Goal: Learn about a topic: Understand process/instructions

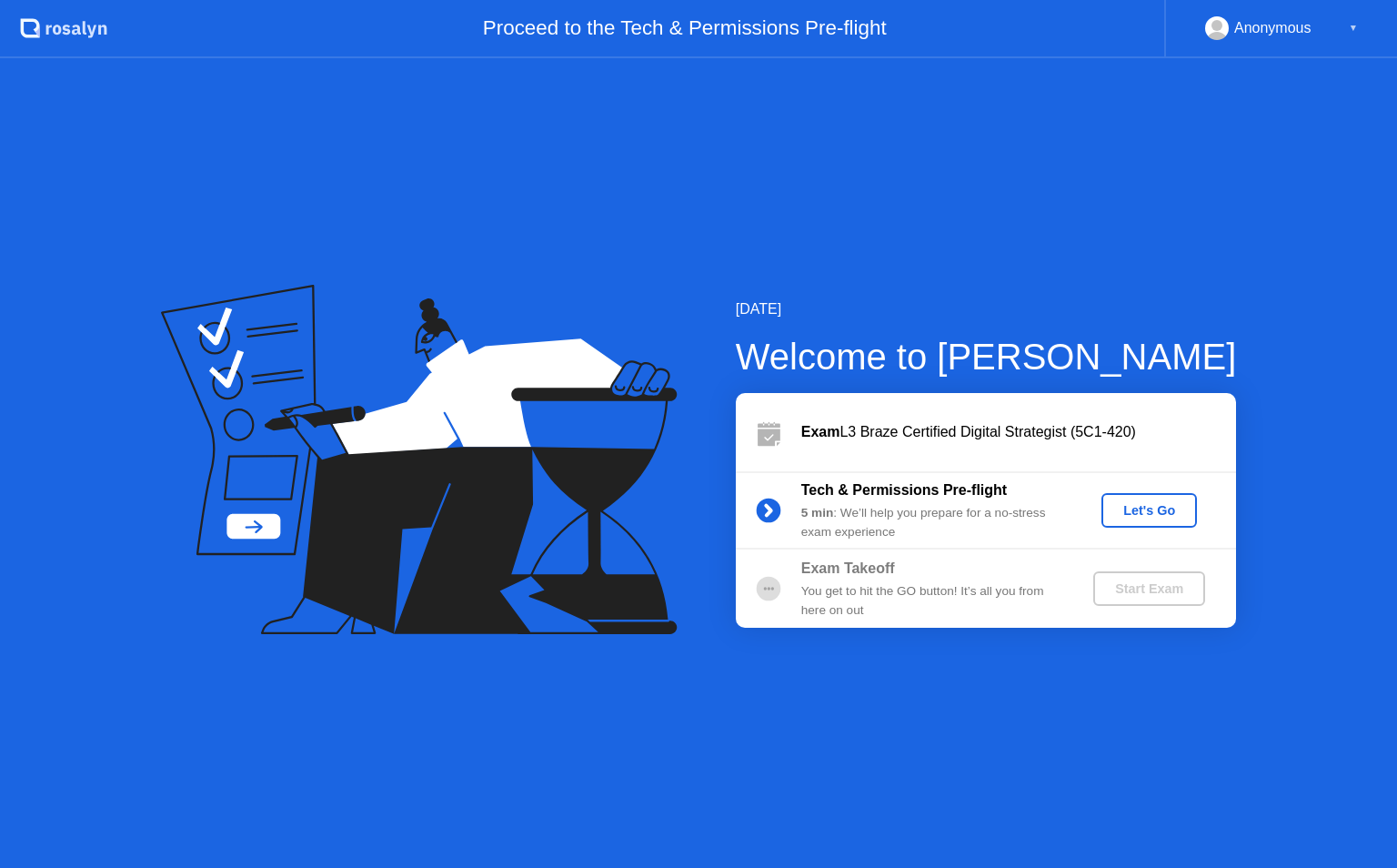
click at [1135, 509] on div "Let's Go" at bounding box center [1149, 510] width 81 height 14
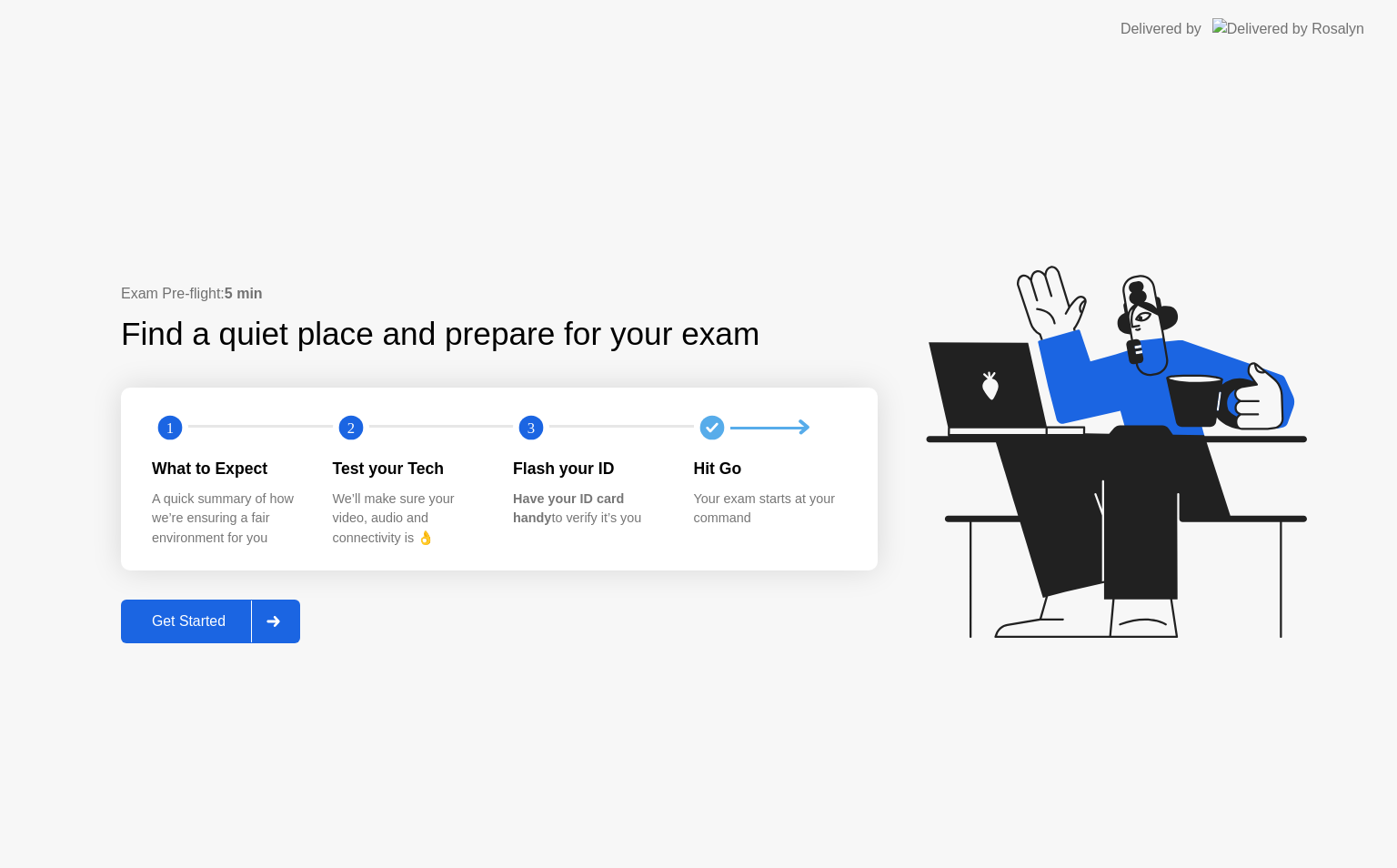
click at [215, 617] on div "Get Started" at bounding box center [188, 620] width 124 height 16
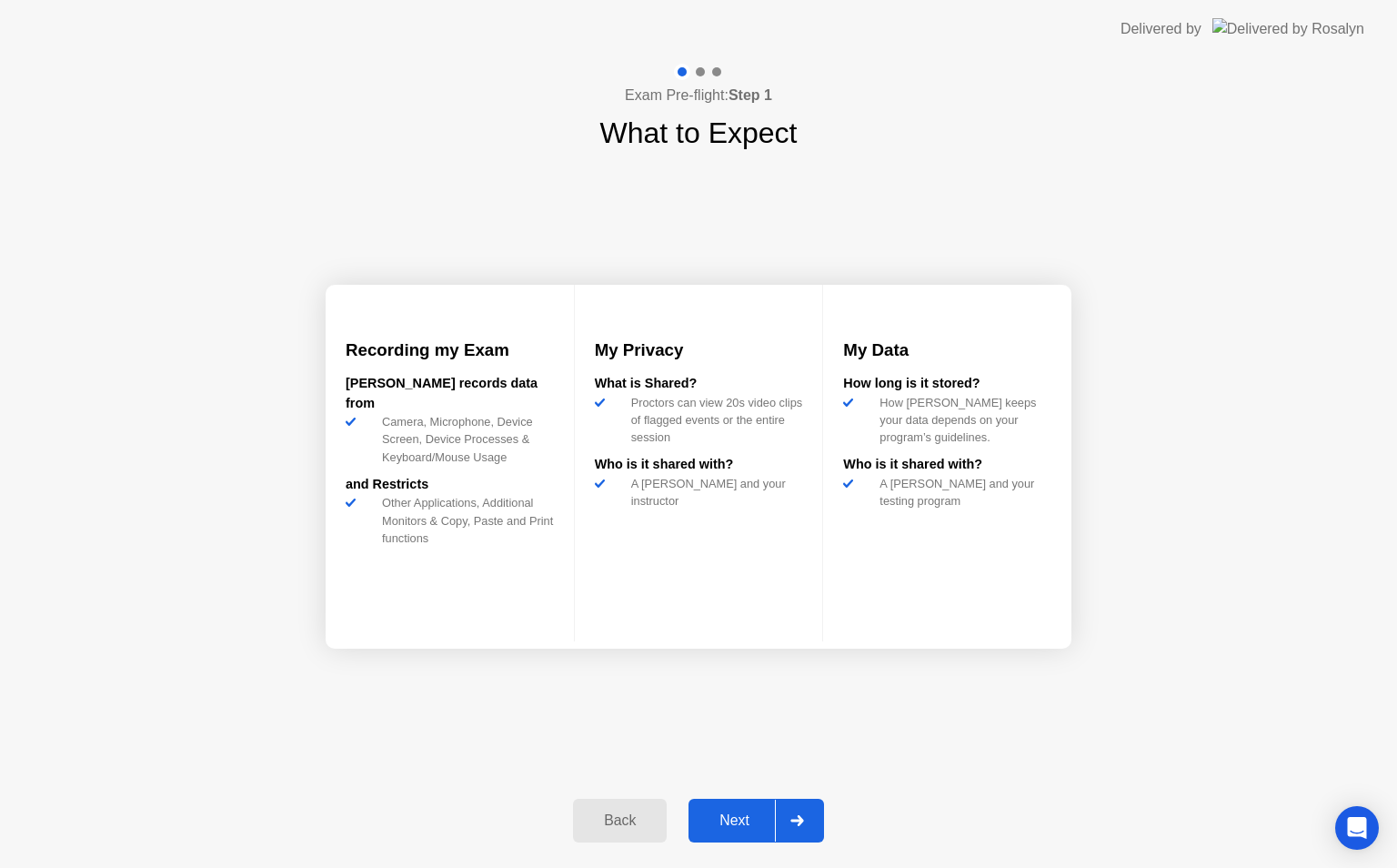
click at [723, 818] on div "Next" at bounding box center [734, 820] width 81 height 16
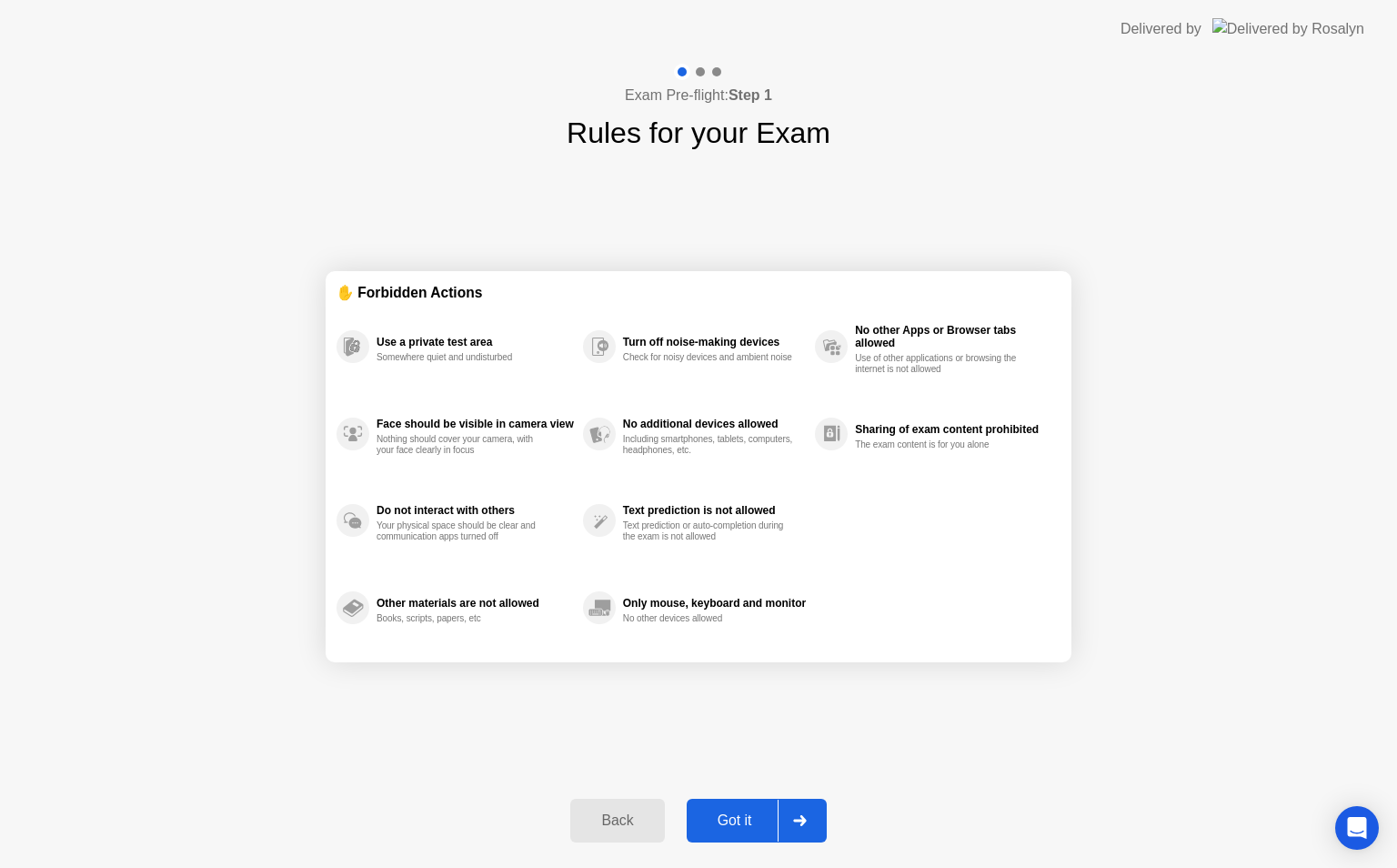
click at [723, 818] on div "Got it" at bounding box center [734, 820] width 85 height 16
select select "**********"
select select "*******"
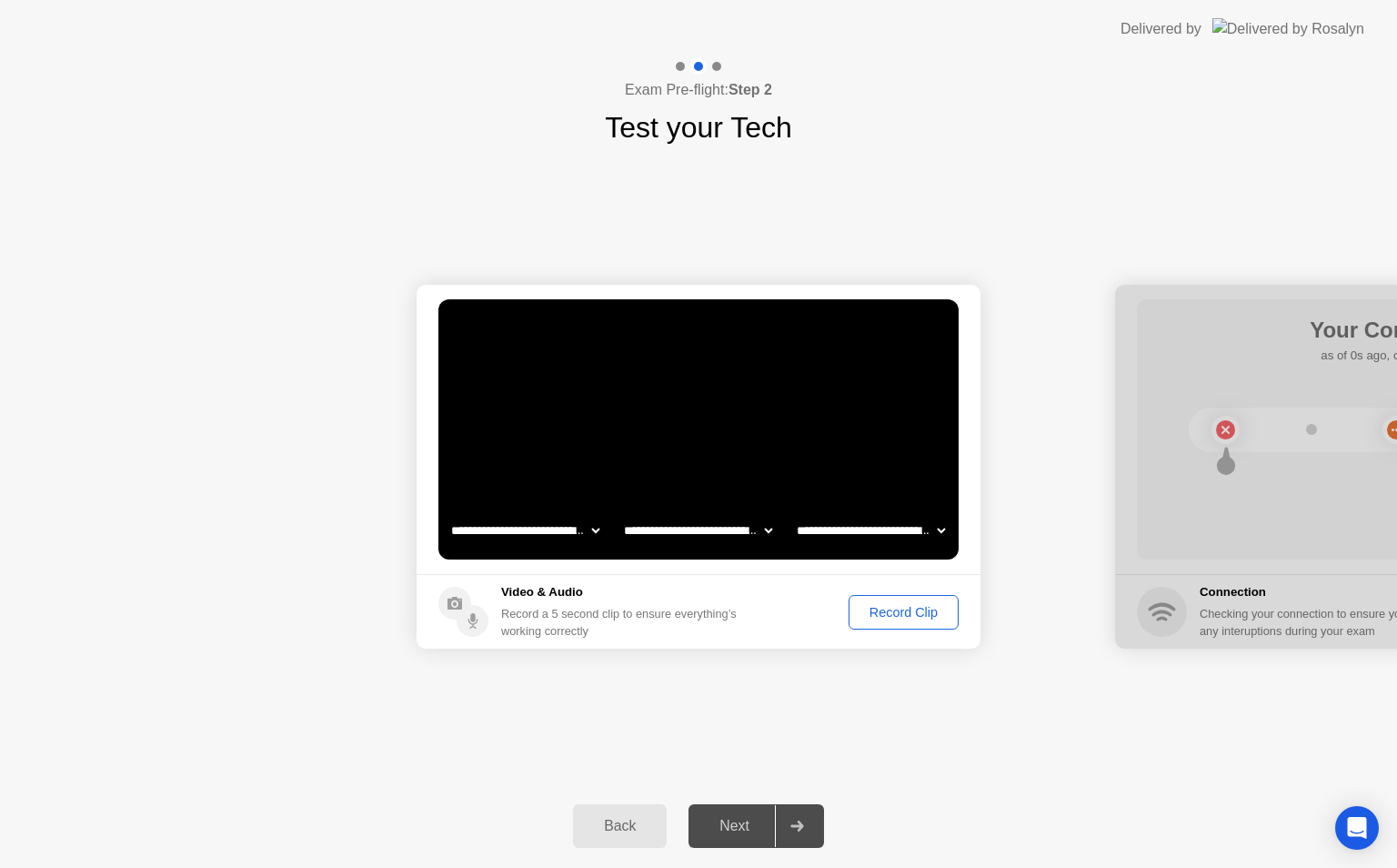
click at [928, 605] on div "Record Clip" at bounding box center [904, 612] width 98 height 14
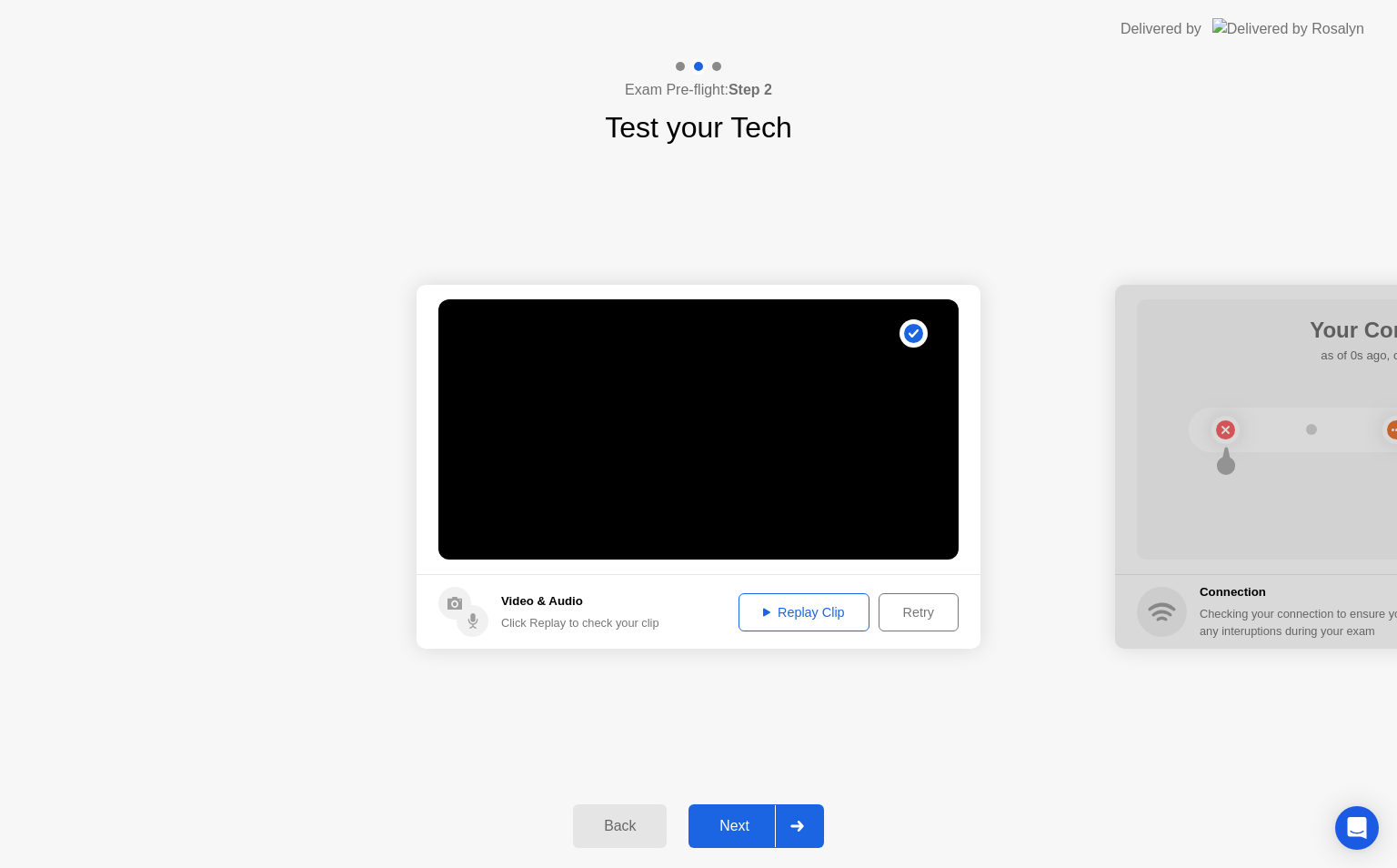
click at [732, 817] on div "Next" at bounding box center [734, 825] width 81 height 16
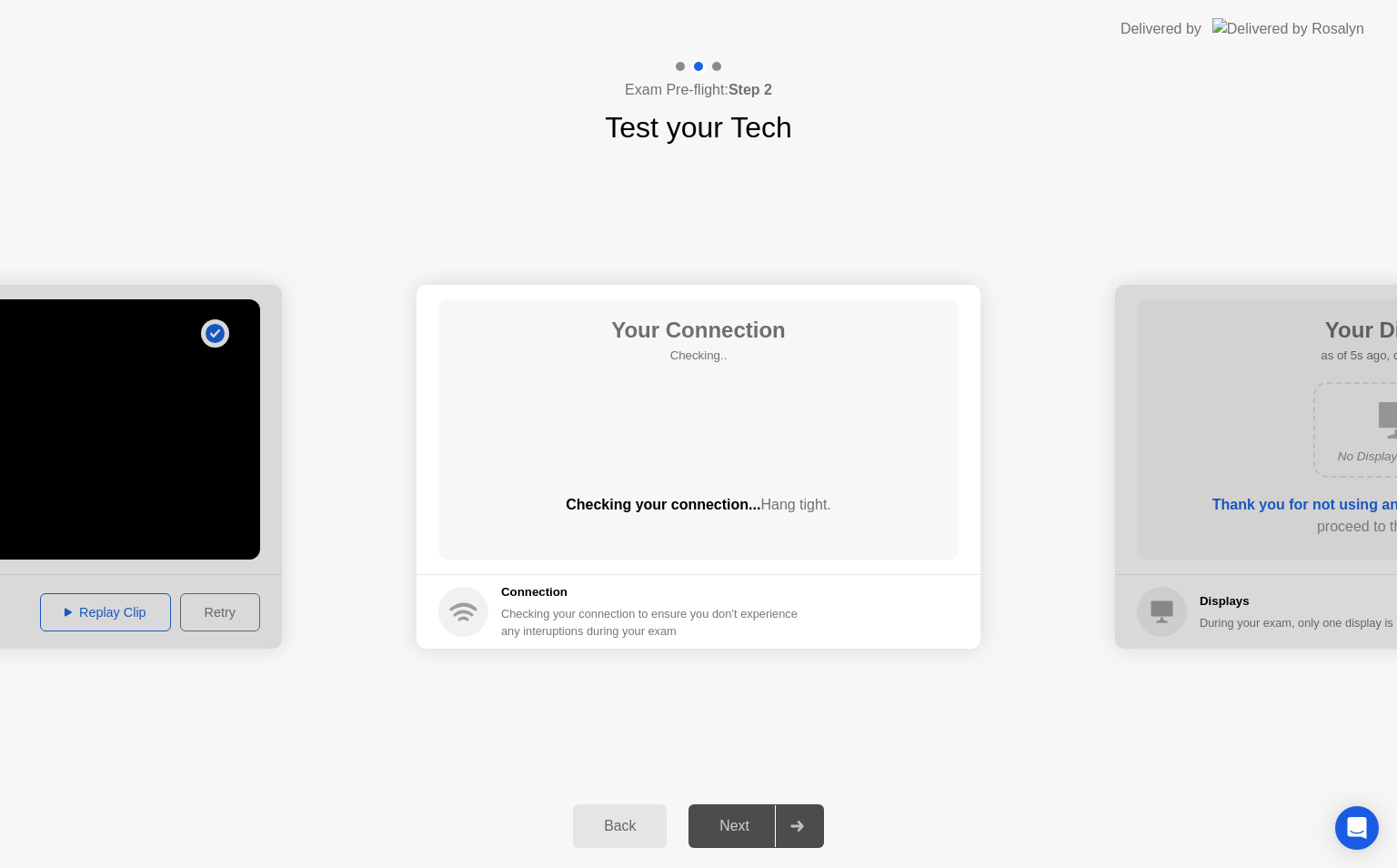
click at [638, 817] on div "Back" at bounding box center [620, 825] width 83 height 16
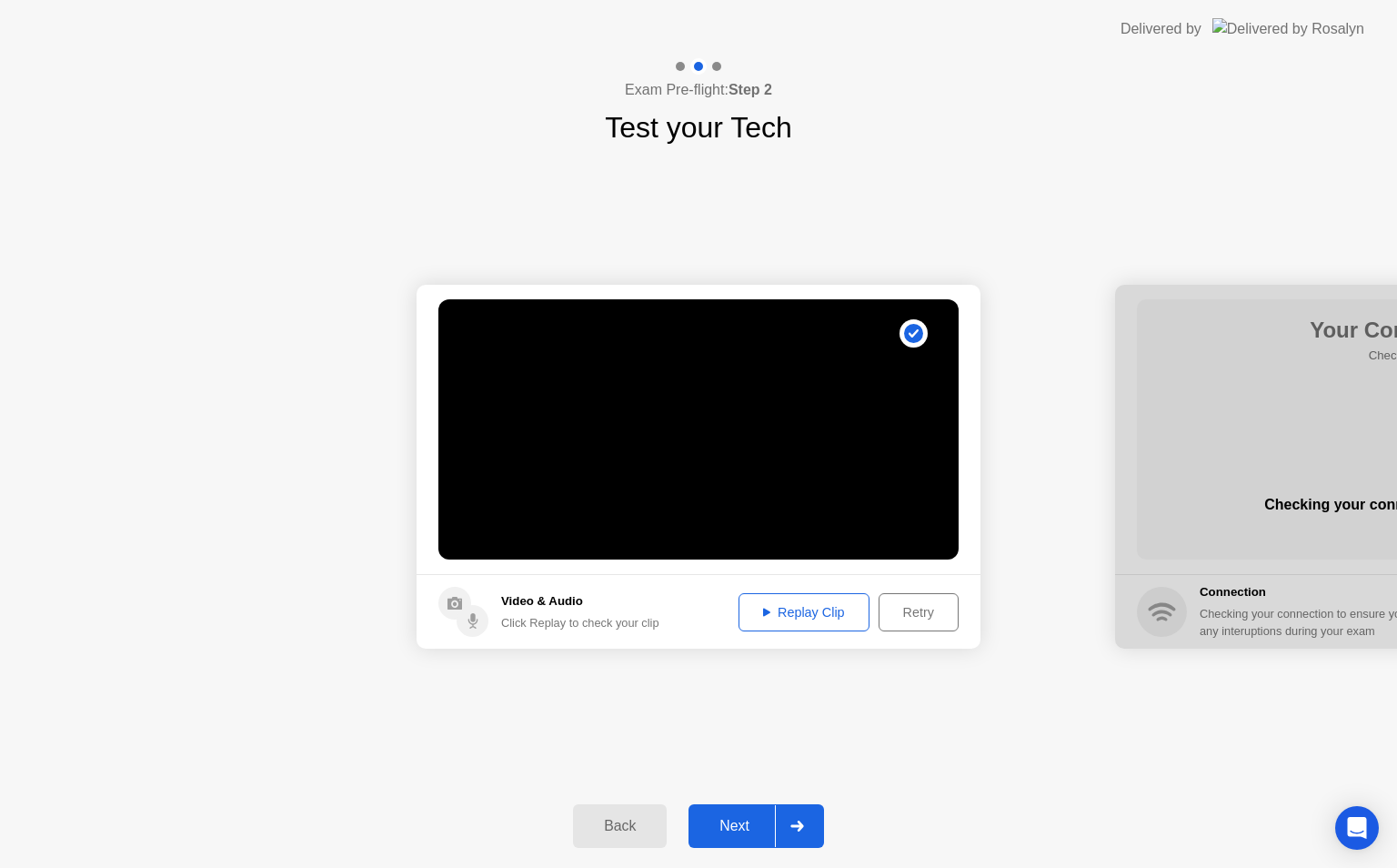
click at [804, 607] on div "Replay Clip" at bounding box center [804, 612] width 119 height 14
click at [731, 826] on div "Next" at bounding box center [734, 825] width 81 height 16
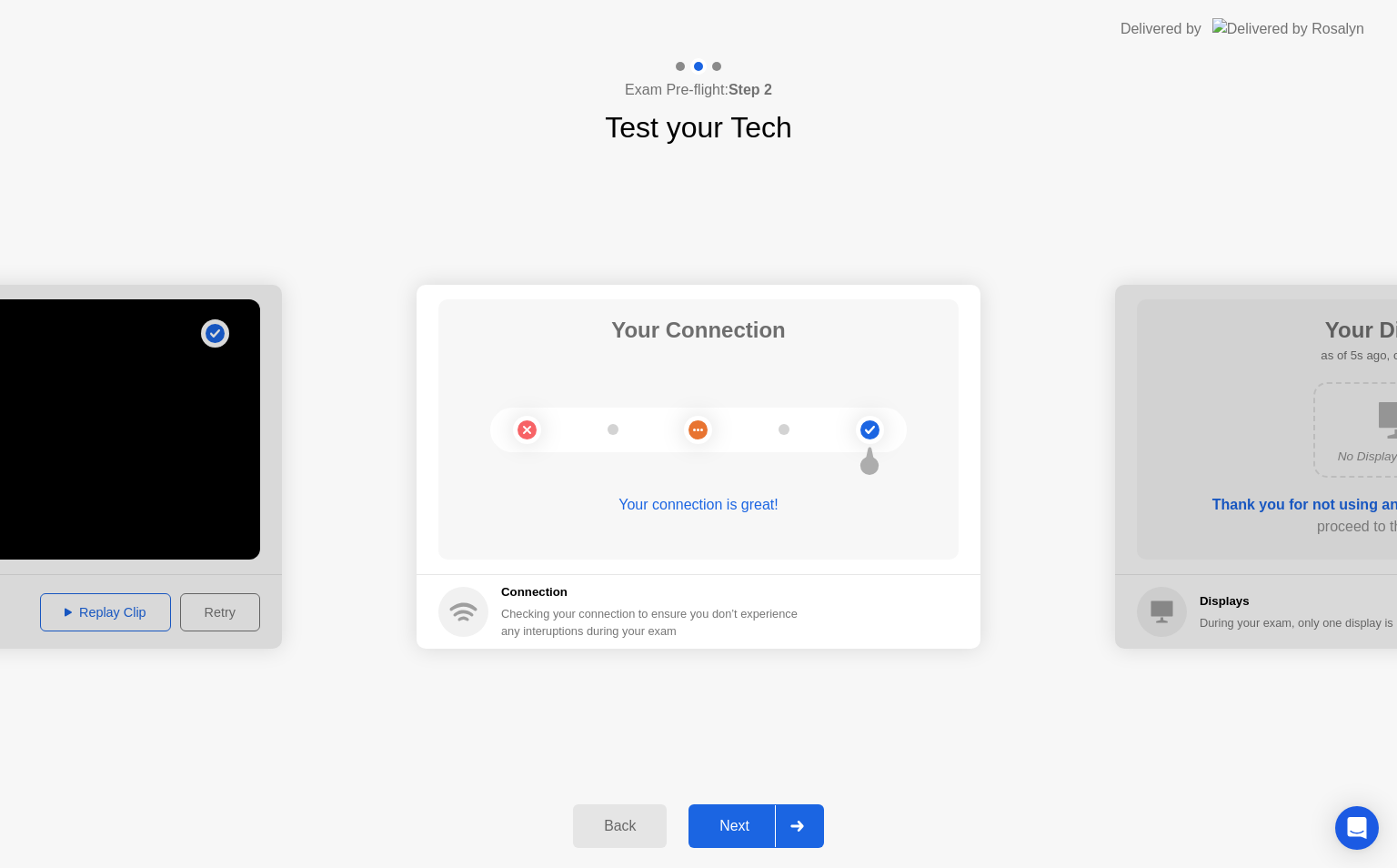
click at [753, 821] on div "Next" at bounding box center [734, 825] width 81 height 16
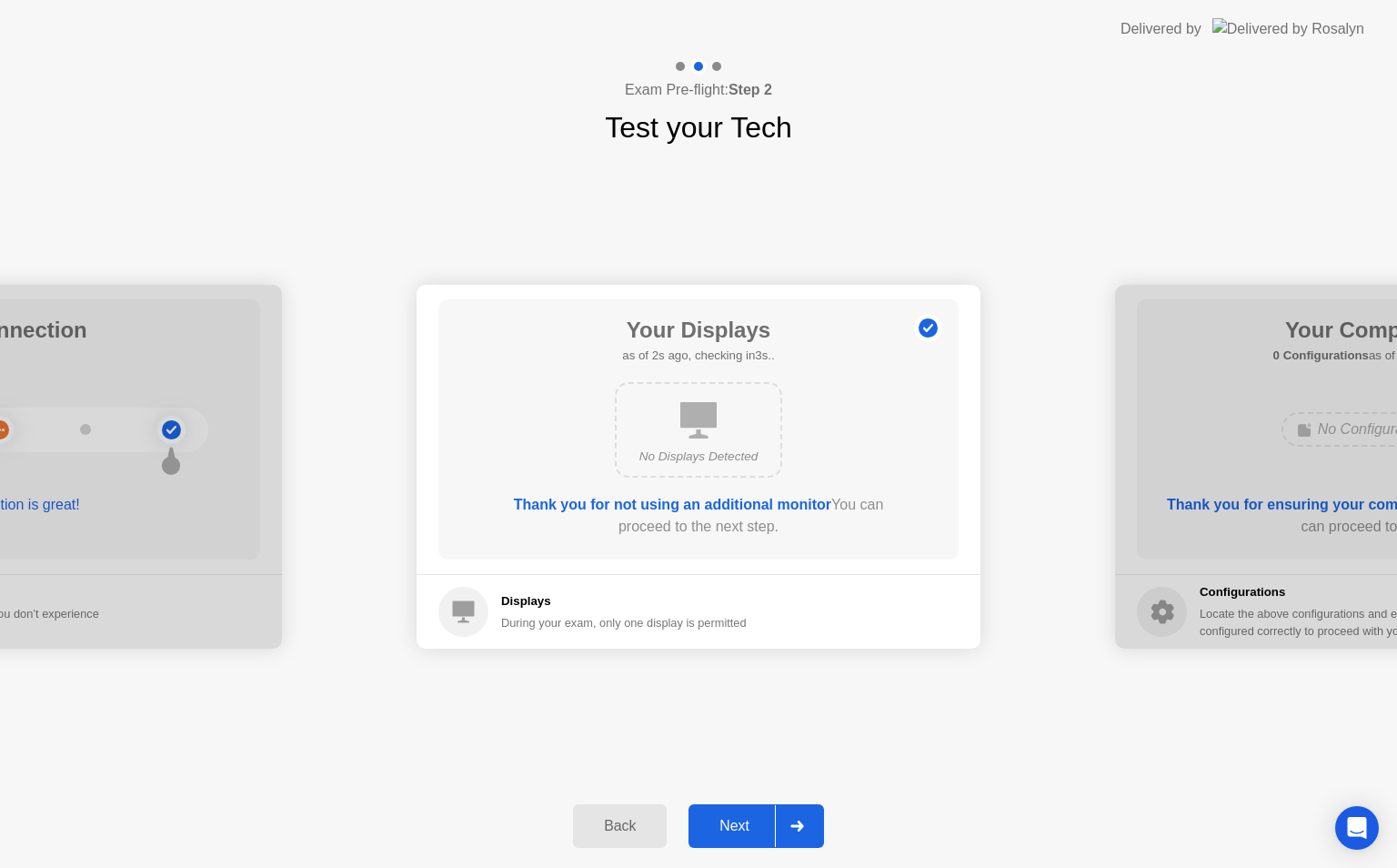
click at [753, 821] on div "Next" at bounding box center [734, 825] width 81 height 16
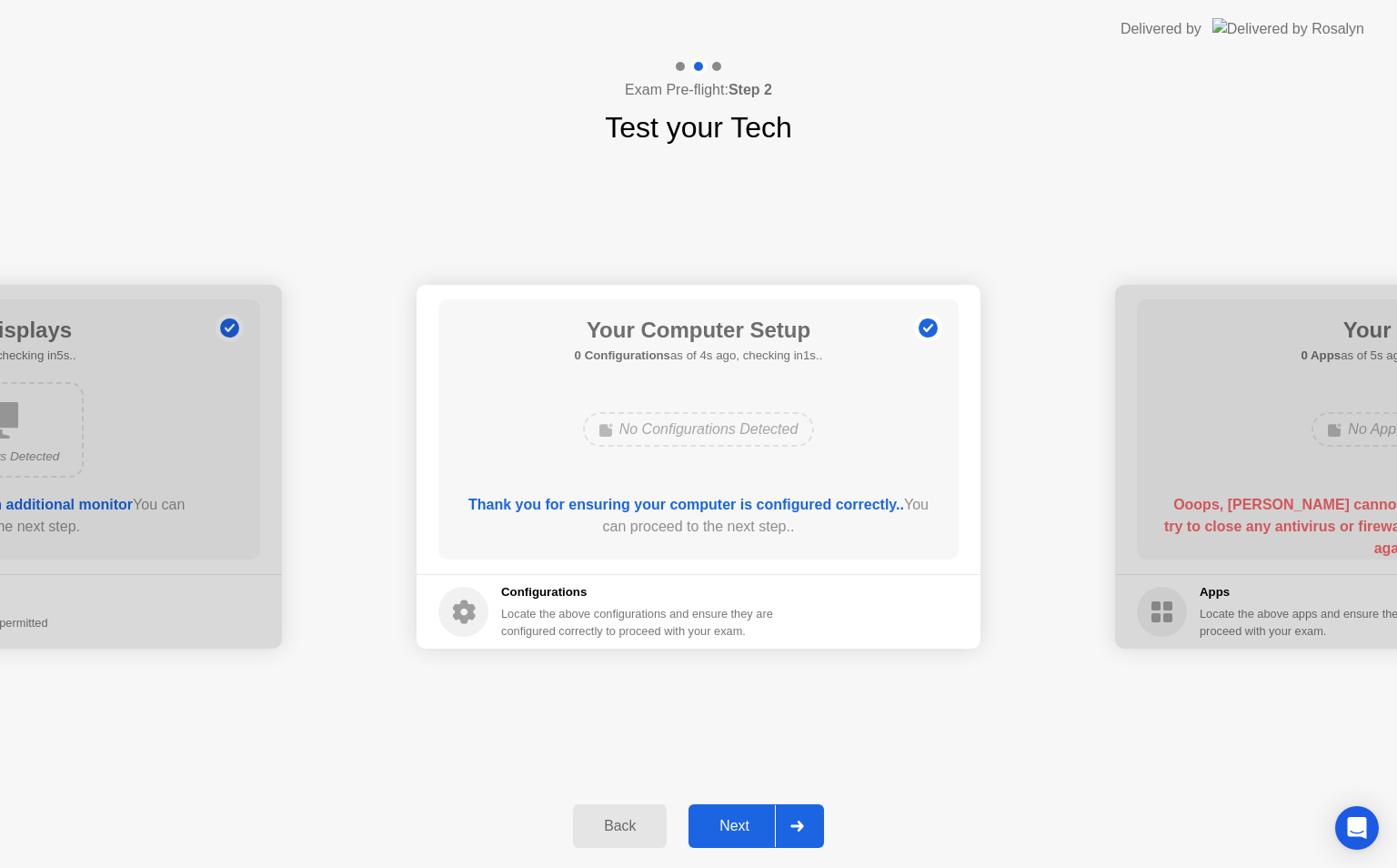
click at [753, 821] on div "Next" at bounding box center [734, 825] width 81 height 16
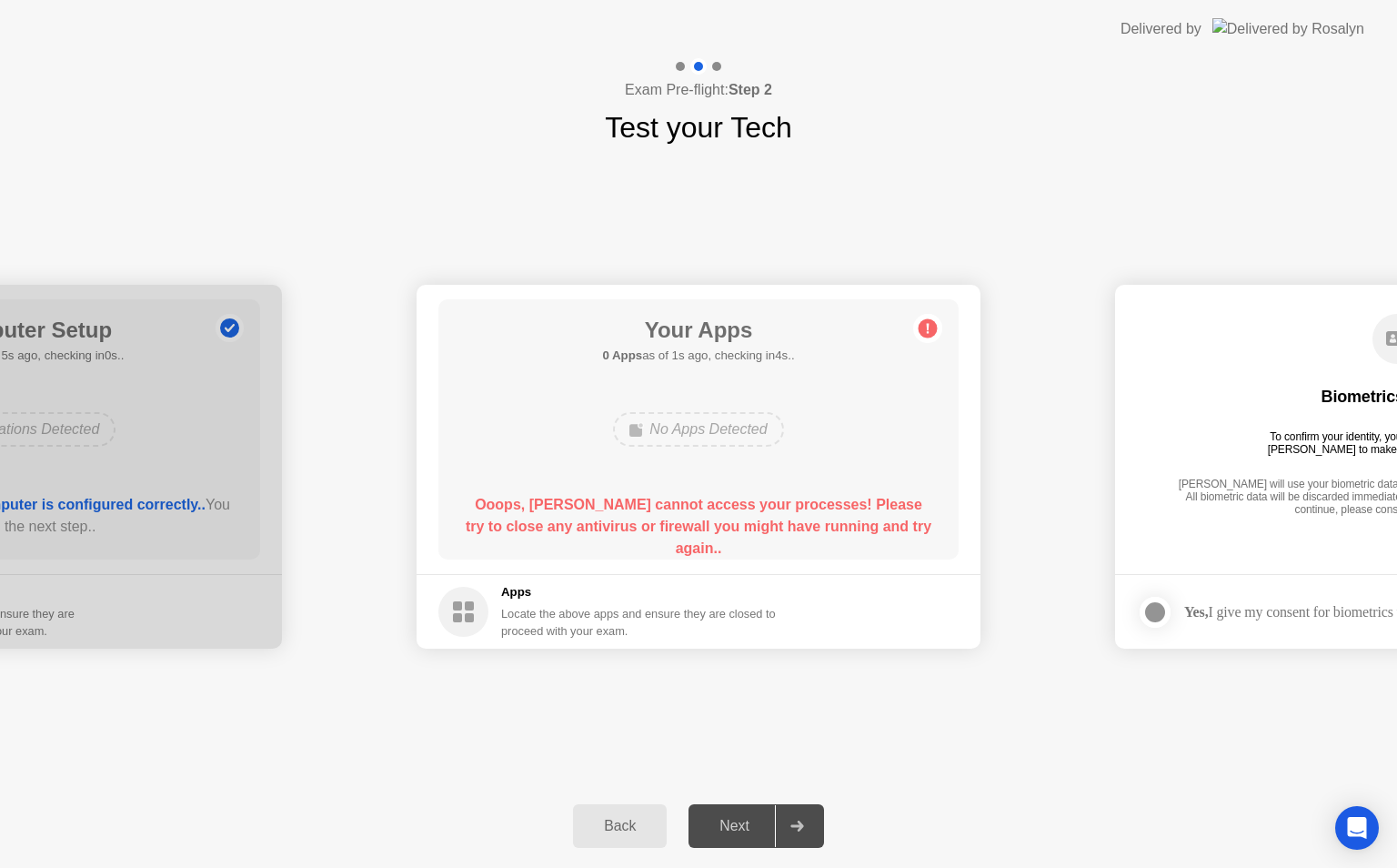
click at [701, 426] on div "No Apps Detected" at bounding box center [698, 429] width 170 height 34
click at [925, 327] on circle at bounding box center [928, 329] width 19 height 19
click at [640, 818] on div "Back" at bounding box center [620, 825] width 83 height 16
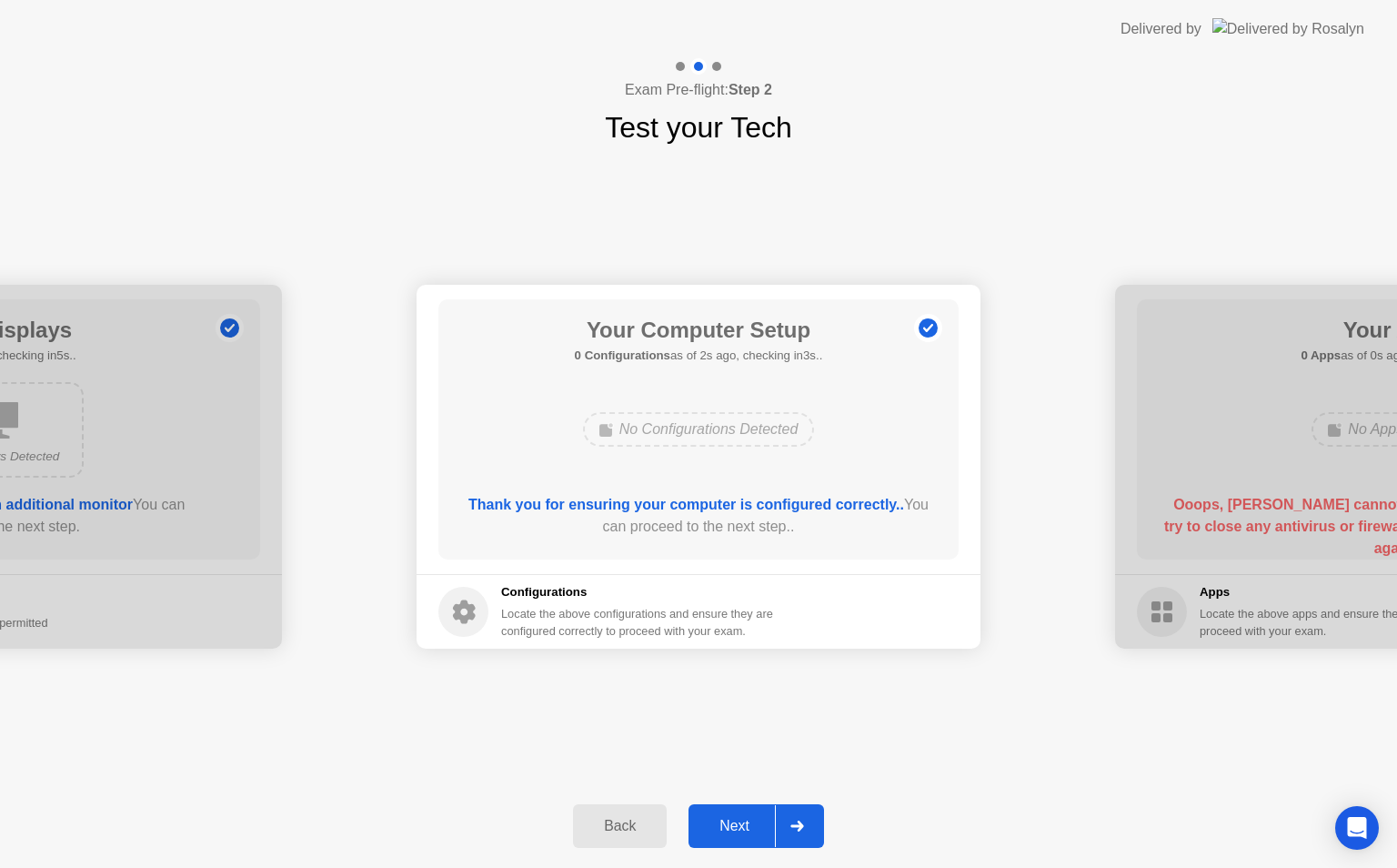
click at [725, 826] on div "Next" at bounding box center [734, 825] width 81 height 16
